Goal: Task Accomplishment & Management: Use online tool/utility

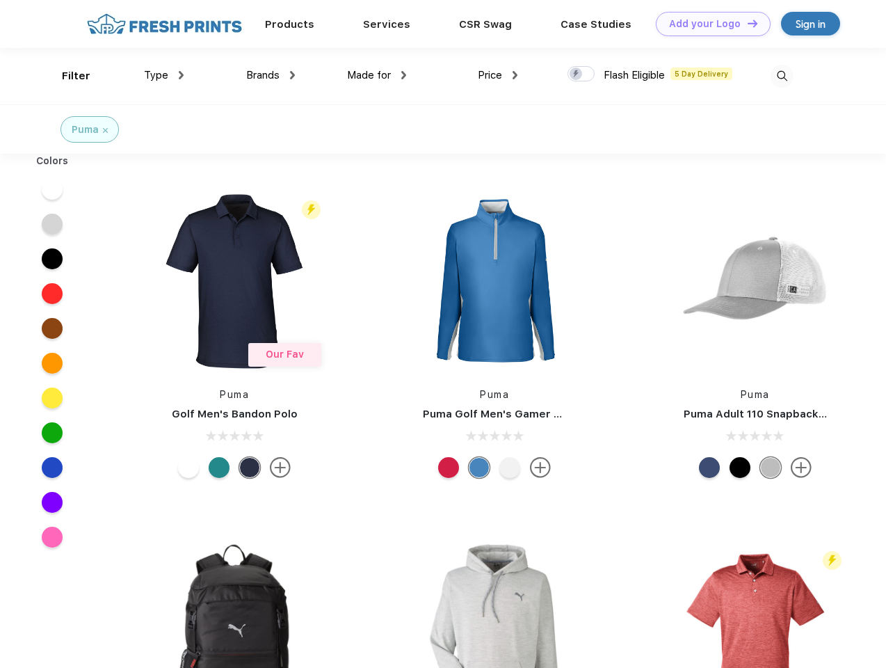
scroll to position [1, 0]
click at [708, 24] on link "Add your Logo Design Tool" at bounding box center [713, 24] width 115 height 24
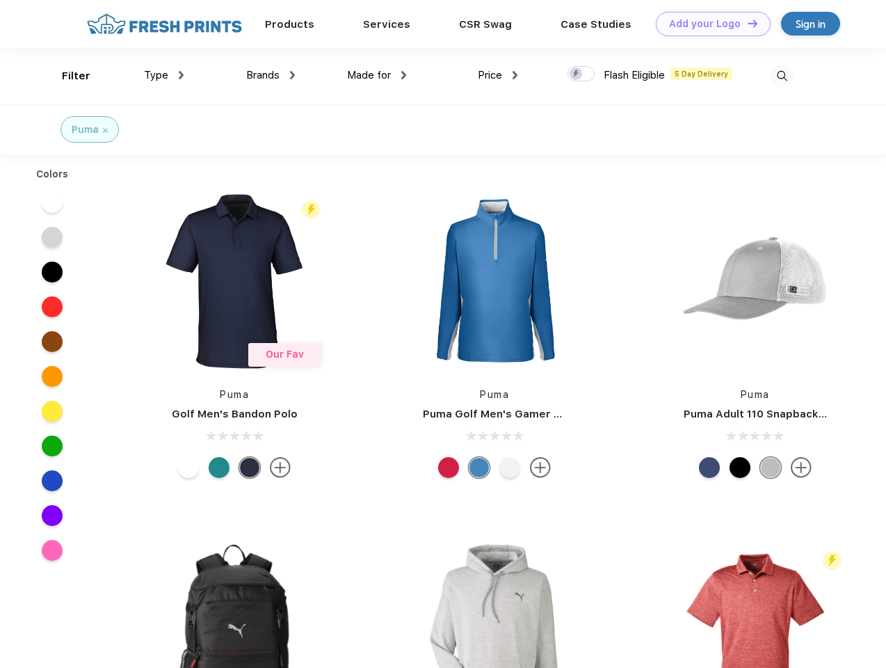
click at [0, 0] on div "Design Tool" at bounding box center [0, 0] width 0 height 0
click at [746, 23] on link "Add your Logo Design Tool" at bounding box center [713, 24] width 115 height 24
click at [67, 76] on div "Filter" at bounding box center [76, 76] width 29 height 16
click at [164, 75] on span "Type" at bounding box center [156, 75] width 24 height 13
click at [271, 75] on span "Brands" at bounding box center [262, 75] width 33 height 13
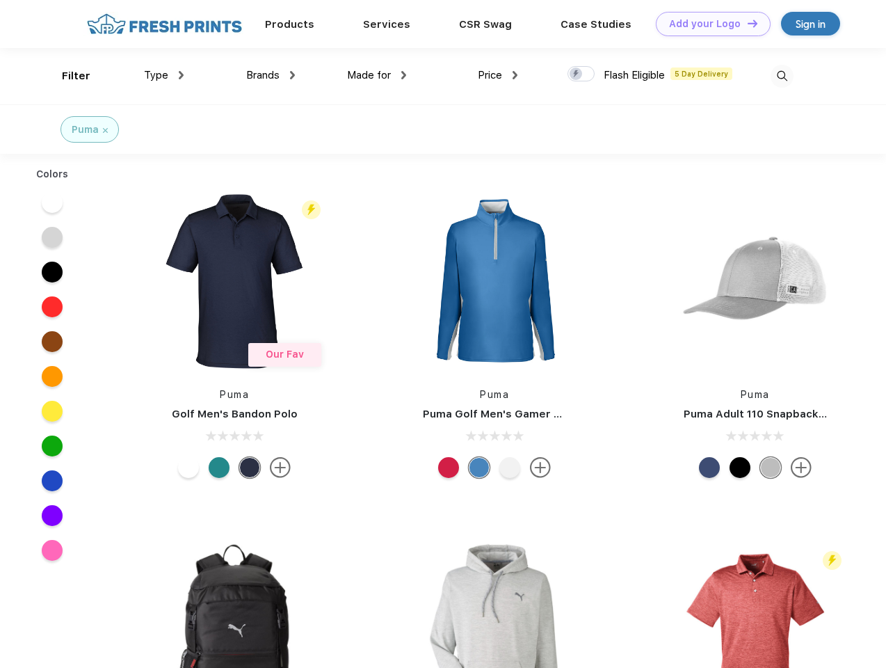
click at [377, 75] on span "Made for" at bounding box center [369, 75] width 44 height 13
click at [498, 75] on span "Price" at bounding box center [490, 75] width 24 height 13
click at [582, 74] on div at bounding box center [581, 73] width 27 height 15
click at [577, 74] on input "checkbox" at bounding box center [572, 69] width 9 height 9
click at [782, 76] on img at bounding box center [782, 76] width 23 height 23
